Goal: Information Seeking & Learning: Learn about a topic

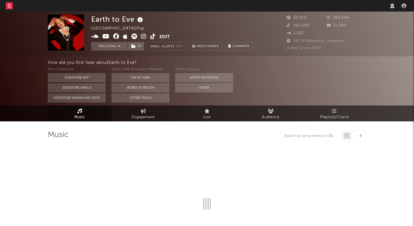
select select "6m"
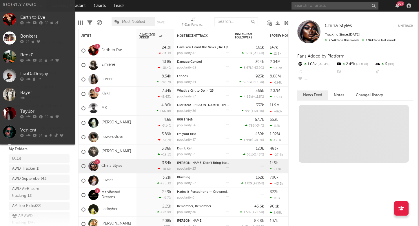
click at [312, 5] on input "text" at bounding box center [334, 5] width 87 height 7
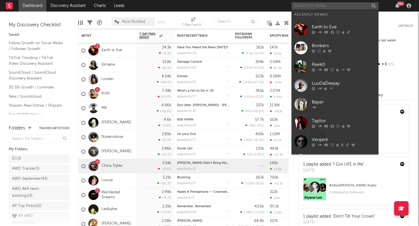
paste input "[URL][DOMAIN_NAME]"
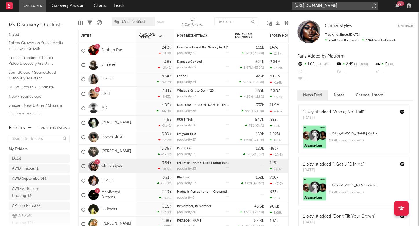
type input "[URL][DOMAIN_NAME]"
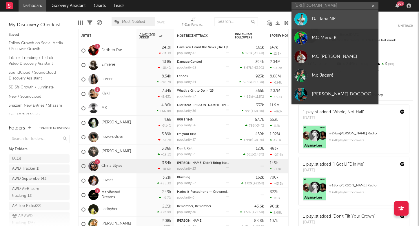
click at [322, 23] on div "DJ Japa NK" at bounding box center [343, 19] width 64 height 7
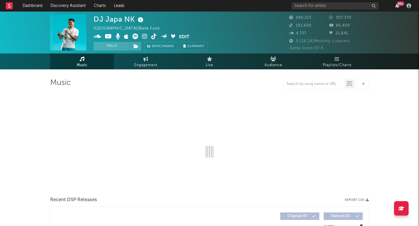
select select "6m"
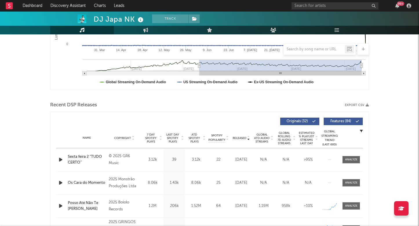
scroll to position [141, 0]
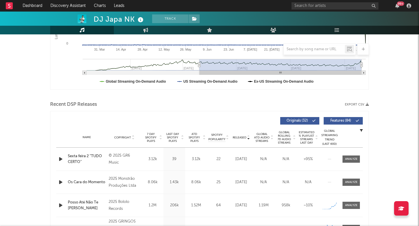
click at [177, 137] on span "Last Day Spotify Plays" at bounding box center [172, 138] width 15 height 10
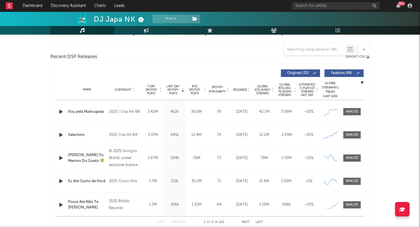
scroll to position [189, 0]
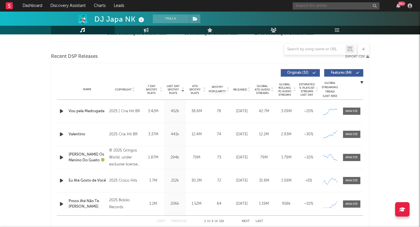
click at [312, 7] on input "text" at bounding box center [336, 5] width 87 height 7
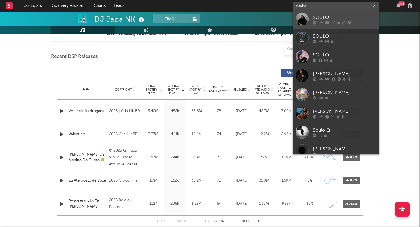
type input "soulo"
click at [320, 25] on link "SOULO" at bounding box center [336, 19] width 87 height 19
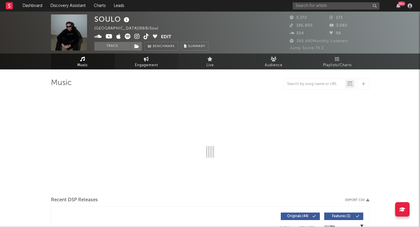
select select "6m"
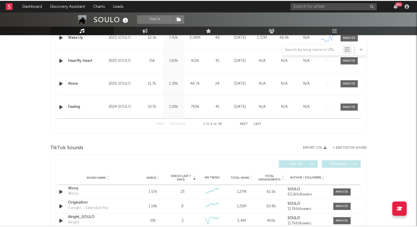
scroll to position [137, 0]
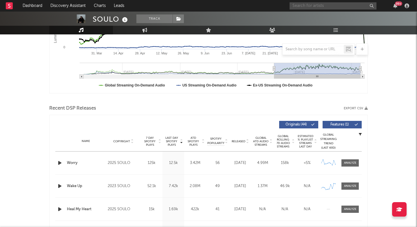
click at [294, 8] on input "text" at bounding box center [332, 5] width 87 height 7
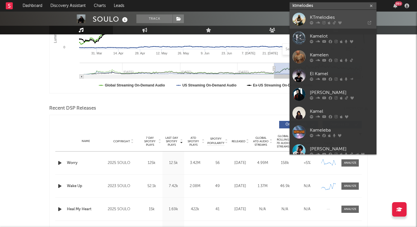
type input "ktmelodies"
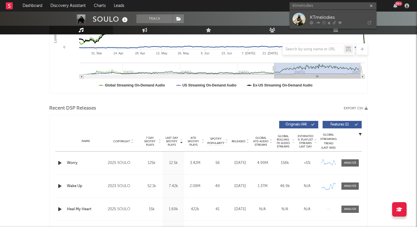
click at [311, 21] on icon at bounding box center [311, 22] width 3 height 3
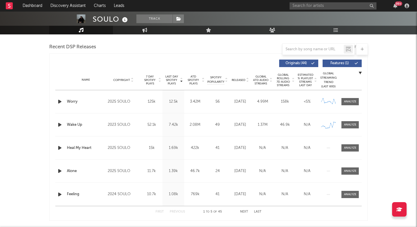
scroll to position [199, 0]
click at [326, 7] on input "text" at bounding box center [332, 5] width 87 height 7
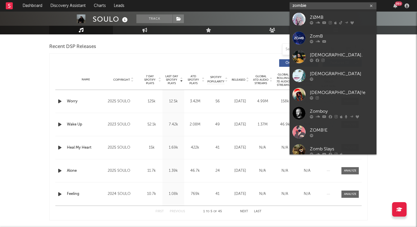
type input "zombie"
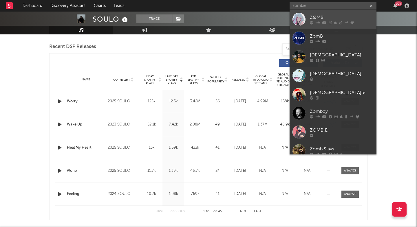
drag, startPoint x: 318, startPoint y: 12, endPoint x: 316, endPoint y: 20, distance: 8.8
click at [316, 20] on div "ZØMB" at bounding box center [342, 17] width 64 height 7
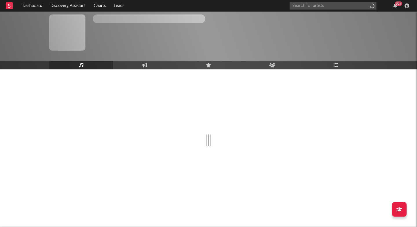
click at [315, 21] on div "300,000" at bounding box center [308, 17] width 40 height 7
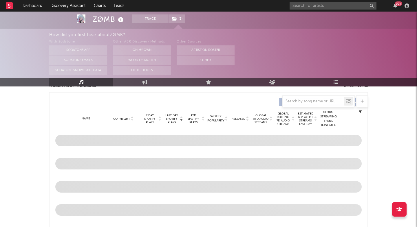
select select "6m"
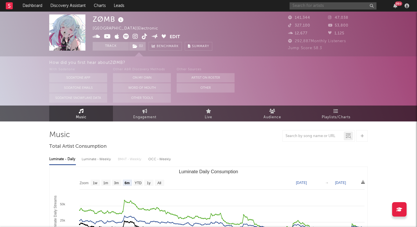
click at [321, 8] on input "text" at bounding box center [332, 5] width 87 height 7
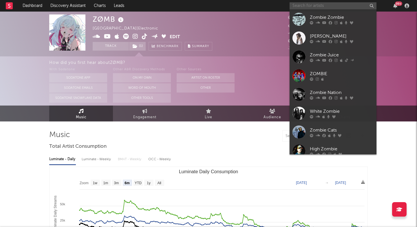
paste input "[URL][DOMAIN_NAME]"
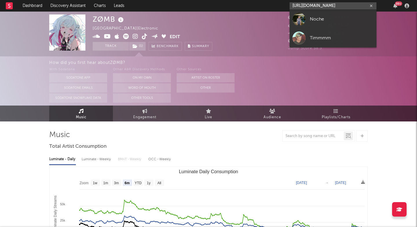
type input "[URL][DOMAIN_NAME]"
click at [312, 19] on div "Noche" at bounding box center [342, 19] width 64 height 7
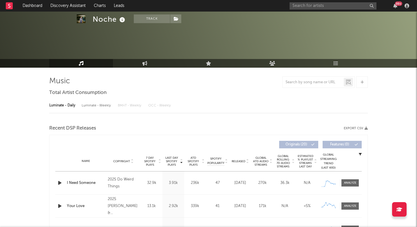
select select "1w"
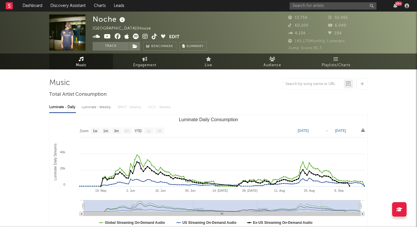
click at [146, 37] on icon at bounding box center [144, 37] width 5 height 6
click at [311, 7] on input "text" at bounding box center [332, 5] width 87 height 7
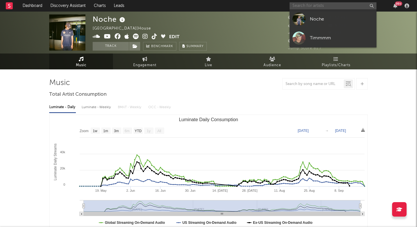
paste input "RamonPang"
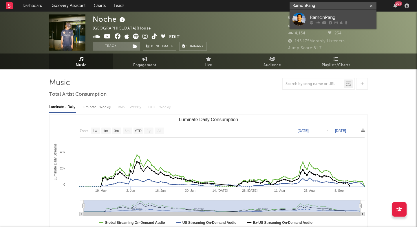
type input "RamonPang"
click at [326, 18] on div "RamonPang" at bounding box center [342, 17] width 64 height 7
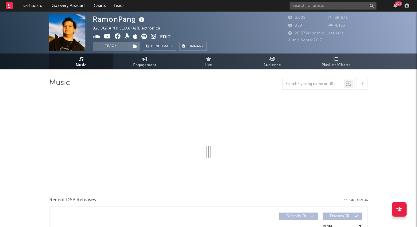
select select "1w"
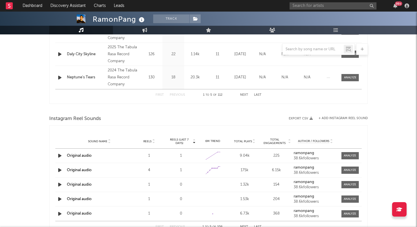
scroll to position [316, 0]
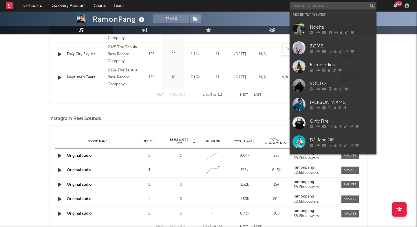
click at [303, 7] on input "text" at bounding box center [332, 5] width 87 height 7
paste input "[URL][DOMAIN_NAME]"
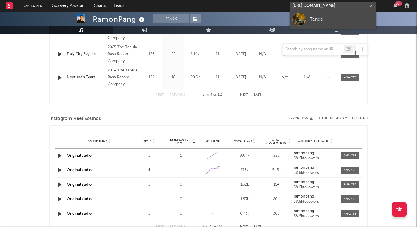
type input "[URL][DOMAIN_NAME]"
click at [301, 22] on div at bounding box center [298, 19] width 13 height 13
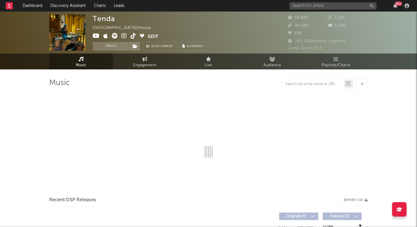
select select "6m"
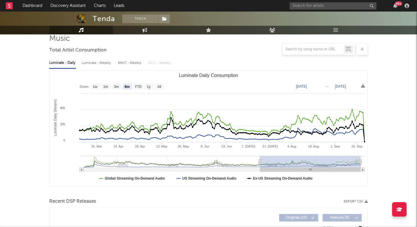
scroll to position [49, 0]
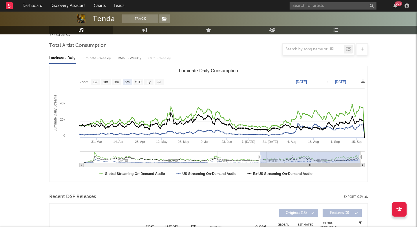
click at [357, 47] on div at bounding box center [362, 49] width 12 height 12
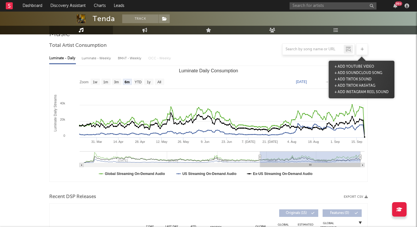
drag, startPoint x: 258, startPoint y: 75, endPoint x: 291, endPoint y: 107, distance: 45.8
click at [277, 91] on rect "Luminate Daily Consumption" at bounding box center [208, 124] width 318 height 116
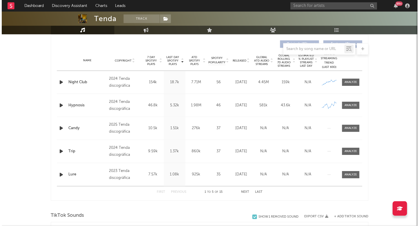
scroll to position [231, 0]
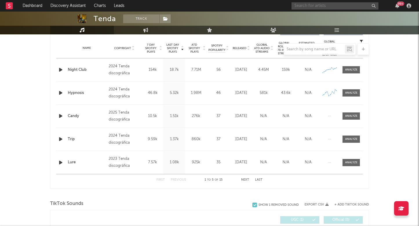
click at [321, 6] on input "text" at bounding box center [334, 5] width 87 height 7
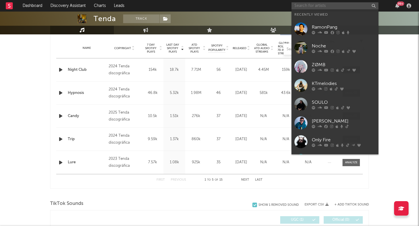
paste input "[URL][DOMAIN_NAME]"
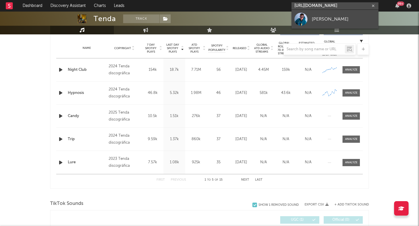
type input "[URL][DOMAIN_NAME]"
click at [314, 17] on div "[PERSON_NAME]" at bounding box center [343, 19] width 64 height 7
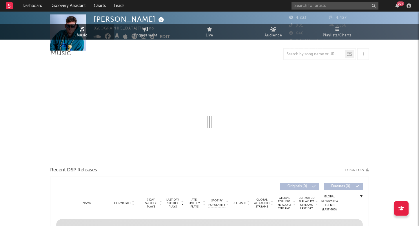
scroll to position [40, 0]
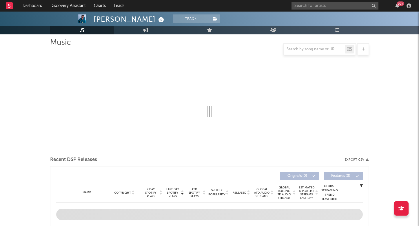
select select "1w"
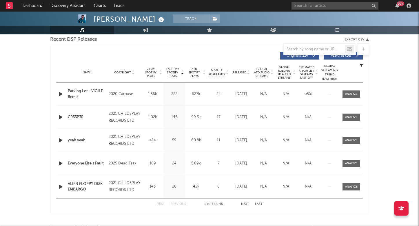
scroll to position [211, 0]
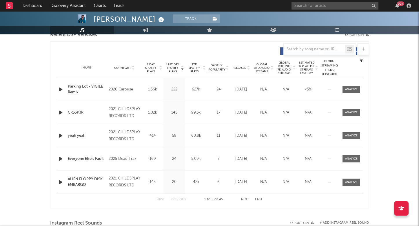
click at [177, 66] on span "Last Day Spotify Plays" at bounding box center [172, 68] width 15 height 10
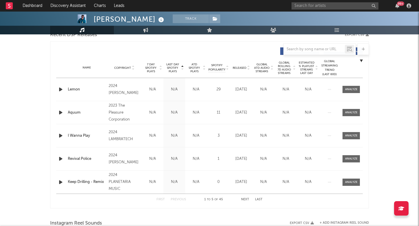
click at [177, 66] on span "Last Day Spotify Plays" at bounding box center [172, 68] width 15 height 10
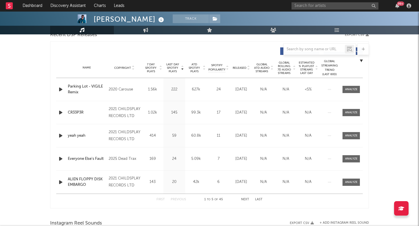
click at [245, 198] on button "Next" at bounding box center [245, 199] width 8 height 3
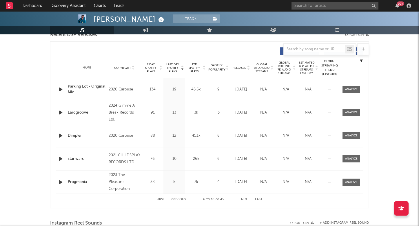
click at [245, 198] on button "Next" at bounding box center [245, 199] width 8 height 3
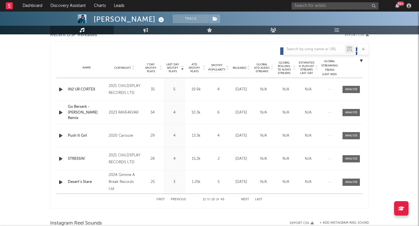
click at [245, 198] on button "Next" at bounding box center [245, 199] width 8 height 3
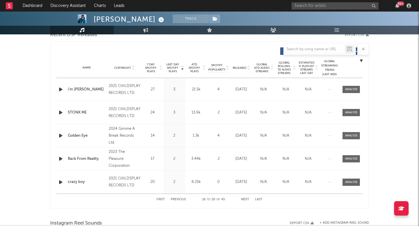
click at [245, 198] on button "Next" at bounding box center [245, 199] width 8 height 3
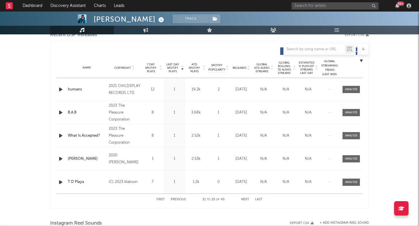
click at [241, 68] on span "Released" at bounding box center [239, 67] width 14 height 3
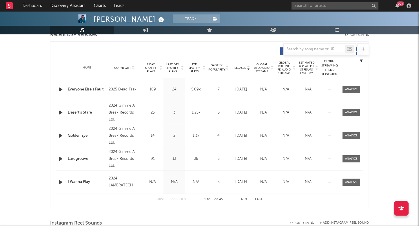
click at [241, 68] on span "Released" at bounding box center [239, 67] width 14 height 3
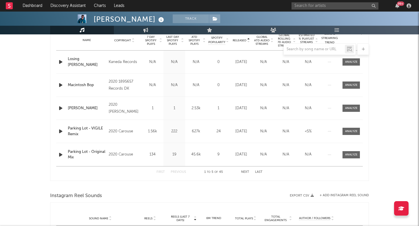
scroll to position [254, 0]
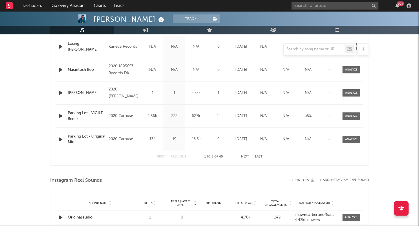
click at [245, 157] on button "Next" at bounding box center [245, 156] width 8 height 3
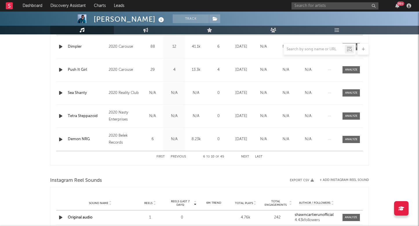
click at [245, 157] on button "Next" at bounding box center [245, 156] width 8 height 3
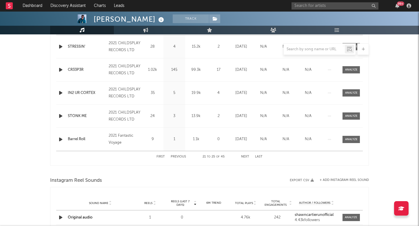
click at [245, 157] on button "Next" at bounding box center [245, 156] width 8 height 3
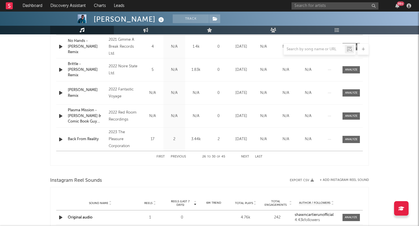
click at [245, 157] on button "Next" at bounding box center [245, 156] width 8 height 3
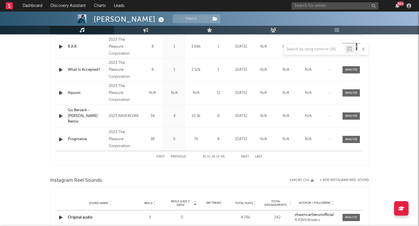
click at [245, 157] on button "Next" at bounding box center [245, 156] width 8 height 3
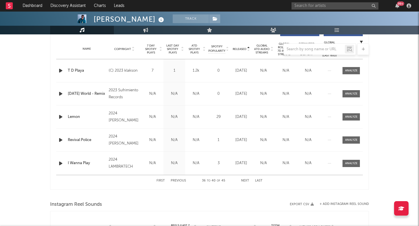
scroll to position [230, 0]
click at [176, 179] on button "Previous" at bounding box center [177, 180] width 15 height 3
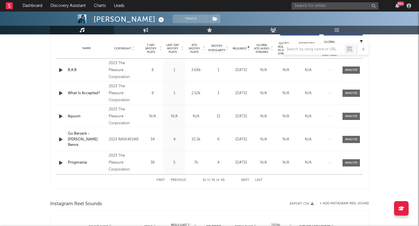
click at [244, 178] on div "First Previous 31 to 35 of 45 Next Last" at bounding box center [209, 180] width 106 height 11
click at [245, 181] on button "Next" at bounding box center [245, 180] width 8 height 3
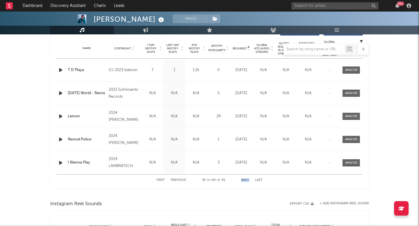
click at [245, 181] on button "Next" at bounding box center [245, 180] width 8 height 3
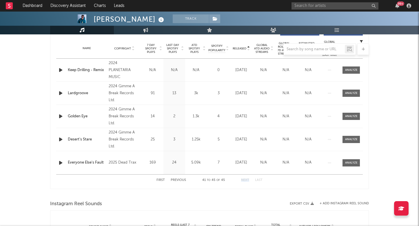
click at [177, 179] on button "Previous" at bounding box center [177, 180] width 15 height 3
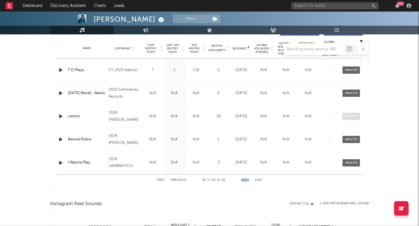
click at [359, 117] on span at bounding box center [350, 116] width 17 height 7
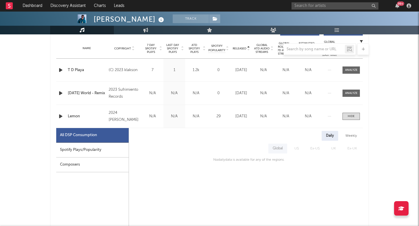
click at [96, 148] on div "Spotify Plays/Popularity" at bounding box center [92, 150] width 72 height 15
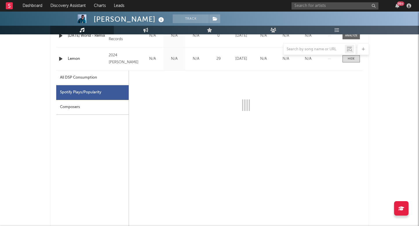
scroll to position [289, 0]
select select "6m"
select select "1w"
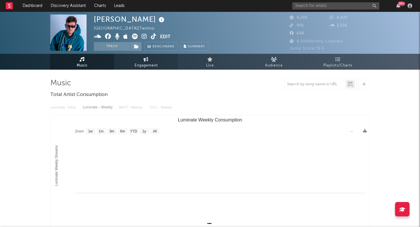
scroll to position [0, 0]
click at [153, 36] on icon at bounding box center [152, 37] width 5 height 6
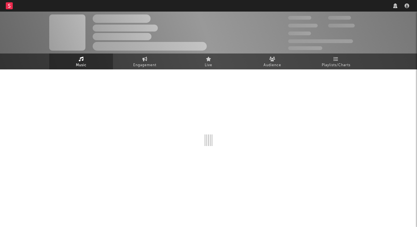
click at [122, 1] on link "Leads" at bounding box center [119, 6] width 19 height 12
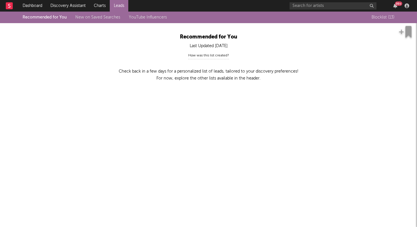
click at [326, 10] on div "99 +" at bounding box center [350, 6] width 122 height 12
click at [326, 6] on input "text" at bounding box center [332, 5] width 87 height 7
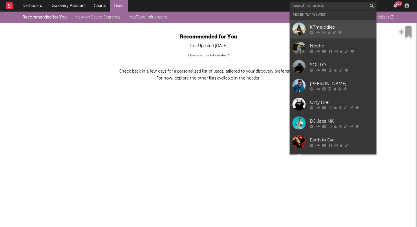
click at [322, 31] on div at bounding box center [342, 32] width 64 height 3
select select "1w"
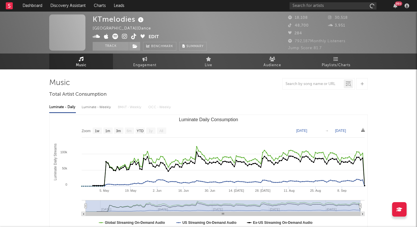
drag, startPoint x: 322, startPoint y: 31, endPoint x: 315, endPoint y: 29, distance: 7.1
click at [315, 29] on div "18,108 30,518 48,700 3,951 284" at bounding box center [328, 25] width 80 height 23
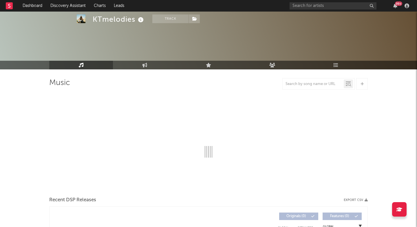
scroll to position [35, 0]
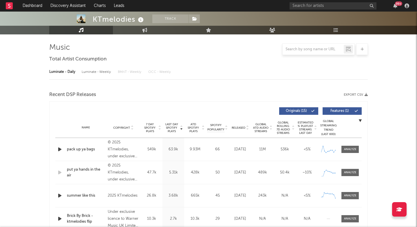
select select "1w"
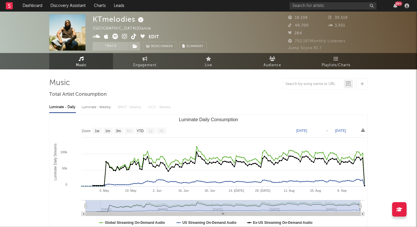
scroll to position [0, 0]
